Goal: Information Seeking & Learning: Learn about a topic

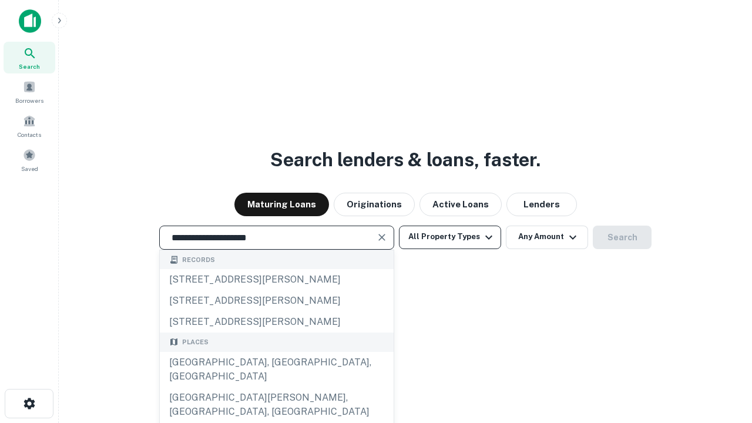
click at [450, 237] on button "All Property Types" at bounding box center [450, 236] width 102 height 23
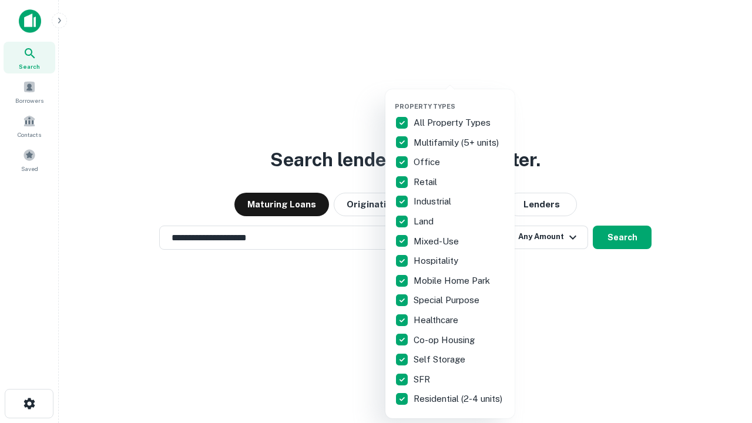
type input "**********"
click at [459, 99] on button "button" at bounding box center [459, 99] width 129 height 1
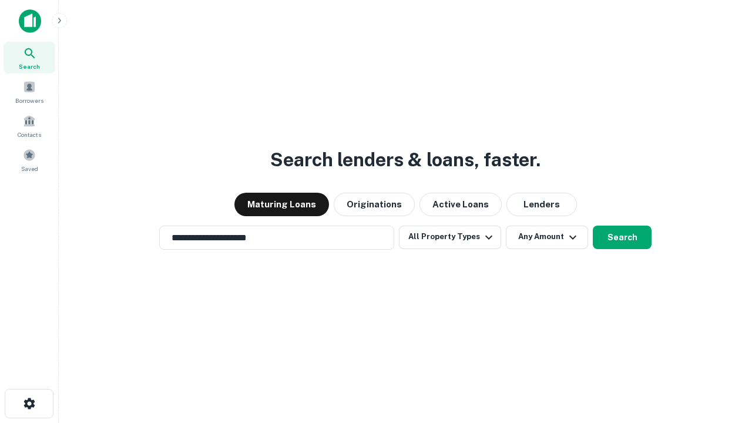
scroll to position [18, 0]
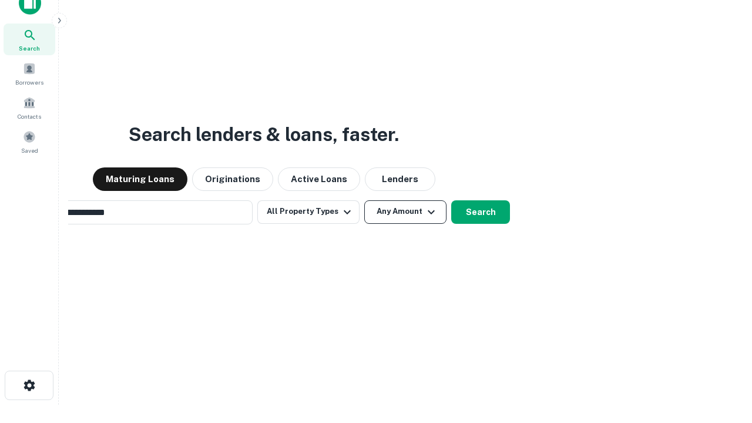
click at [364, 200] on button "Any Amount" at bounding box center [405, 211] width 82 height 23
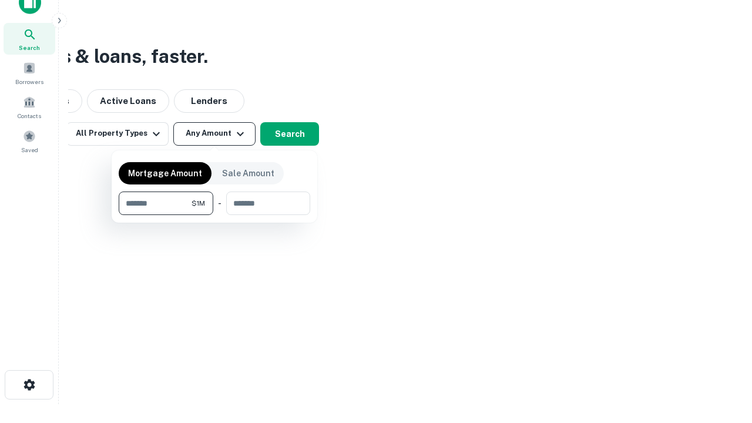
type input "*******"
click at [214, 215] on button "button" at bounding box center [214, 215] width 191 height 1
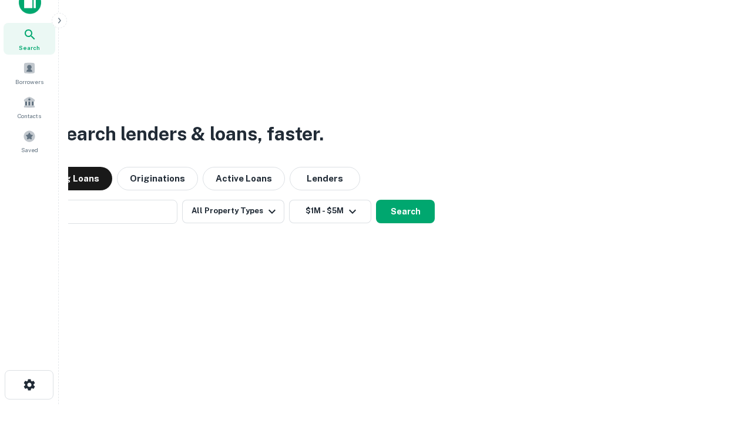
scroll to position [18, 0]
click at [376, 200] on button "Search" at bounding box center [405, 211] width 59 height 23
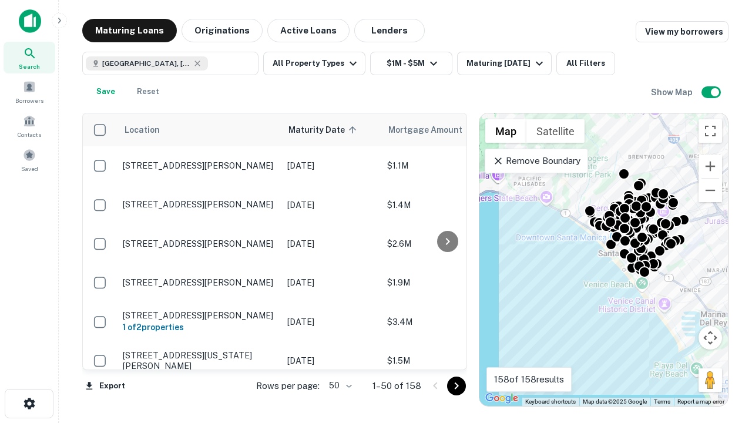
click at [338, 385] on body "Search Borrowers Contacts Saved Maturing Loans Originations Active Loans Lender…" at bounding box center [376, 211] width 752 height 423
click at [339, 356] on li "25" at bounding box center [339, 355] width 34 height 21
